Goal: Information Seeking & Learning: Learn about a topic

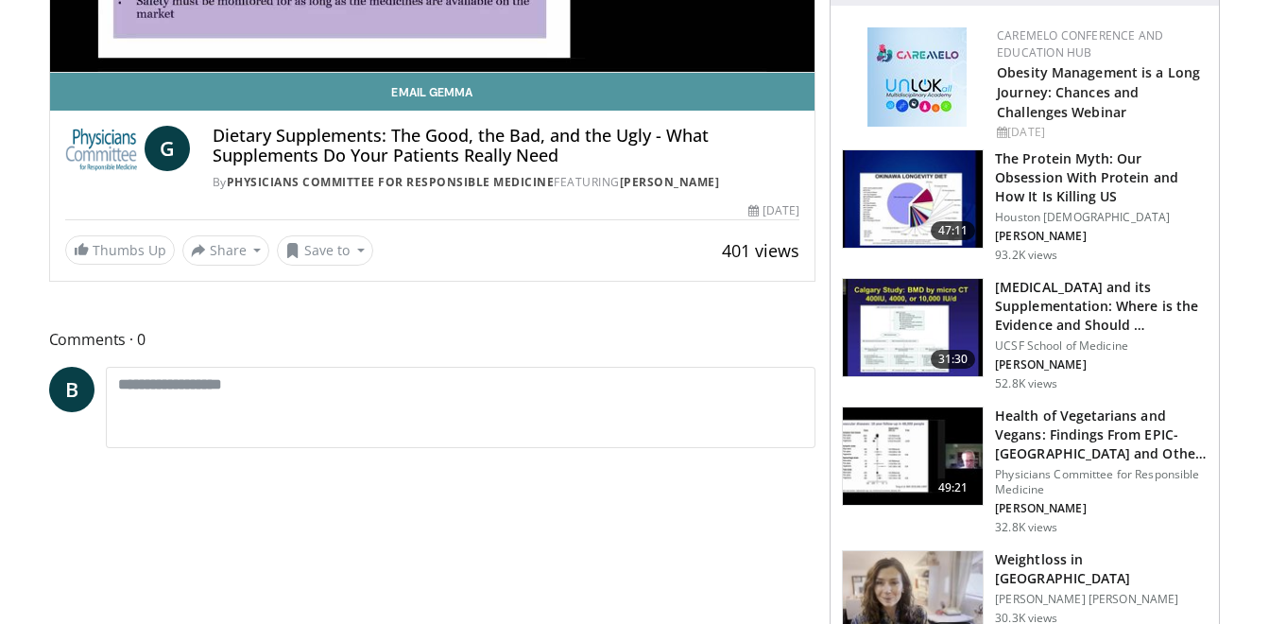
scroll to position [189, 0]
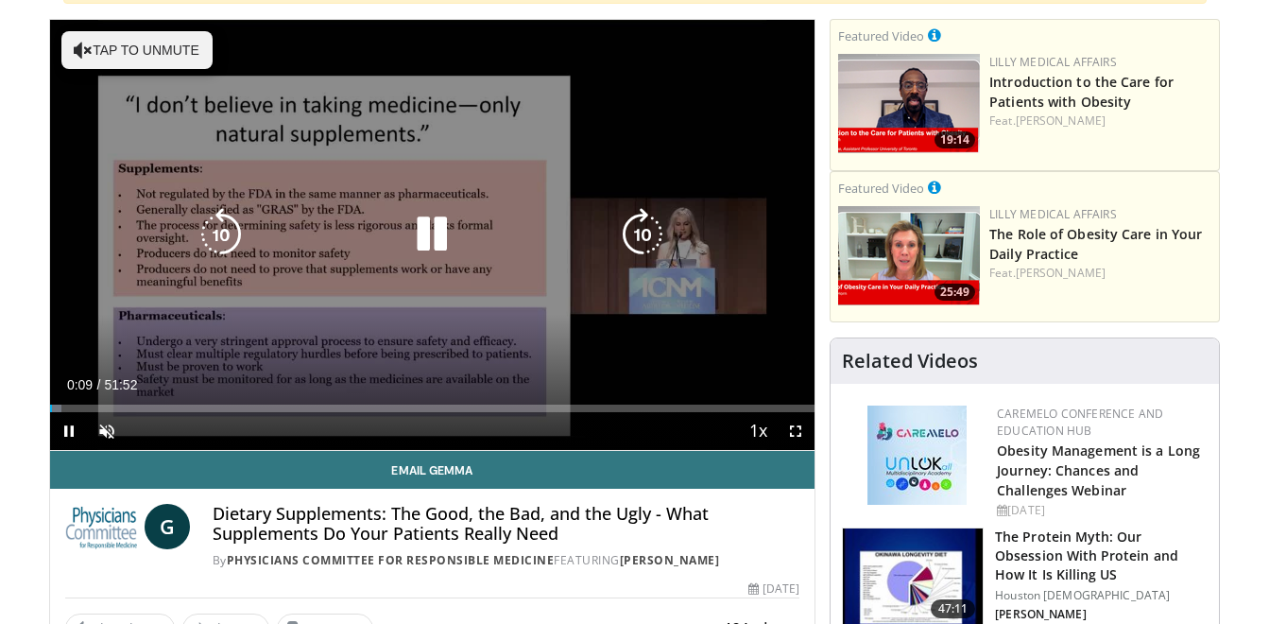
click at [213, 227] on icon "Video Player" at bounding box center [221, 234] width 53 height 53
click at [152, 52] on button "Tap to unmute" at bounding box center [136, 50] width 151 height 38
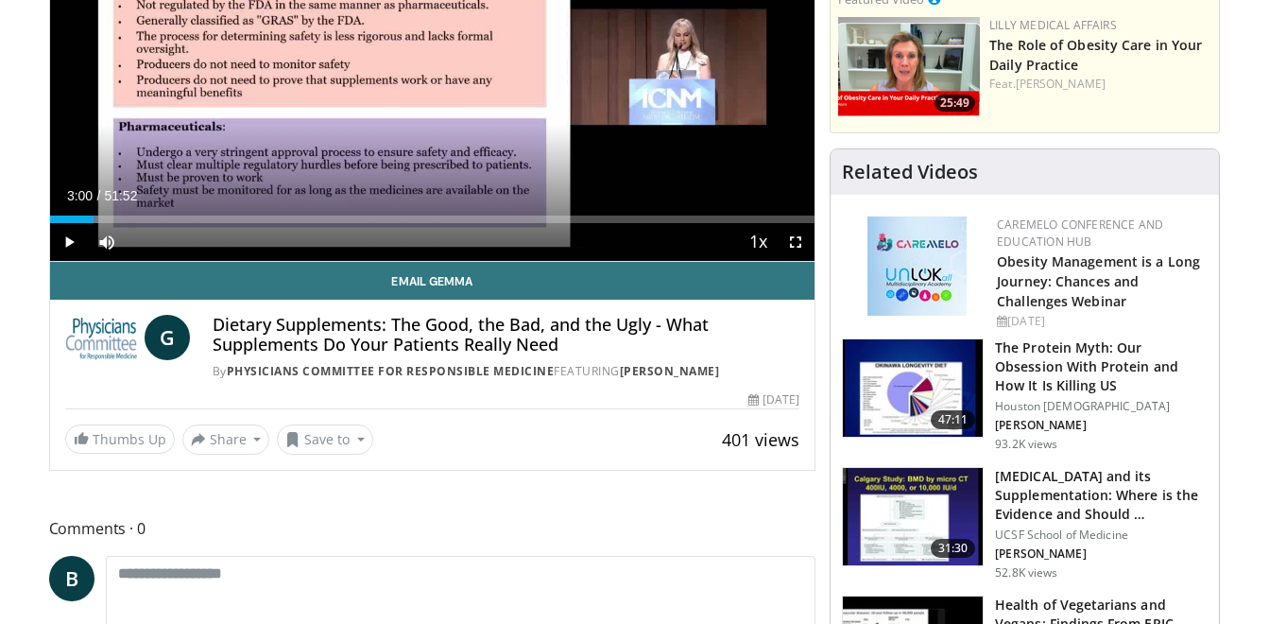
drag, startPoint x: 67, startPoint y: 218, endPoint x: 94, endPoint y: 221, distance: 26.6
click at [94, 221] on div "Loaded : 6.43% 03:00 02:56" at bounding box center [432, 219] width 765 height 8
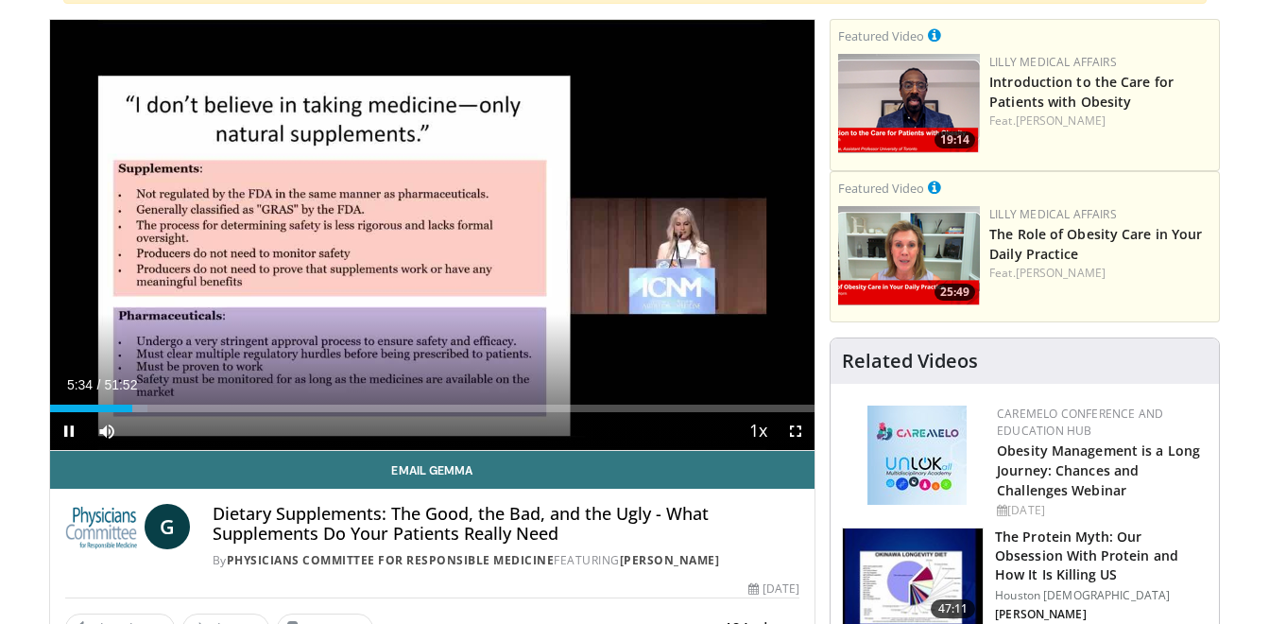
scroll to position [0, 0]
